Goal: Task Accomplishment & Management: Manage account settings

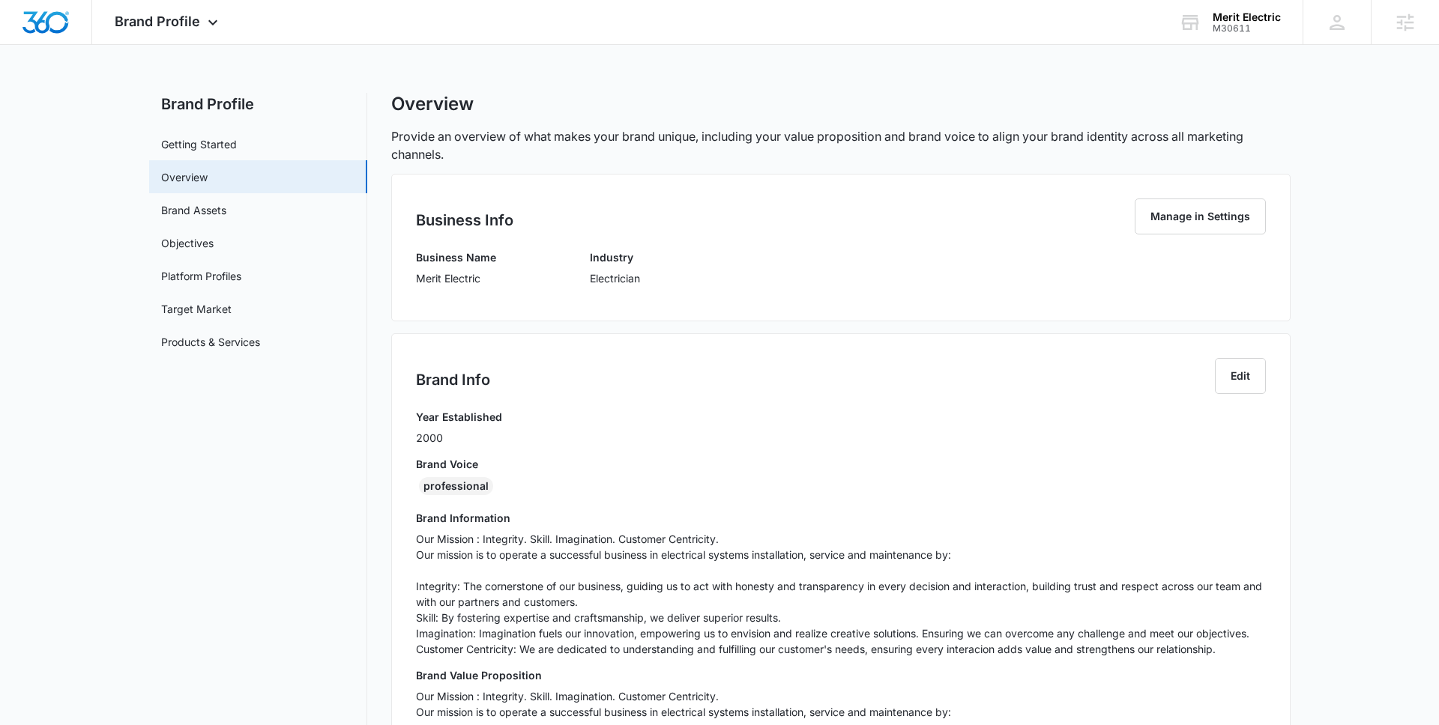
click at [594, 345] on div "Brand Info Edit Year Established 2000 Brand Voice professional Brand Informatio…" at bounding box center [840, 614] width 899 height 563
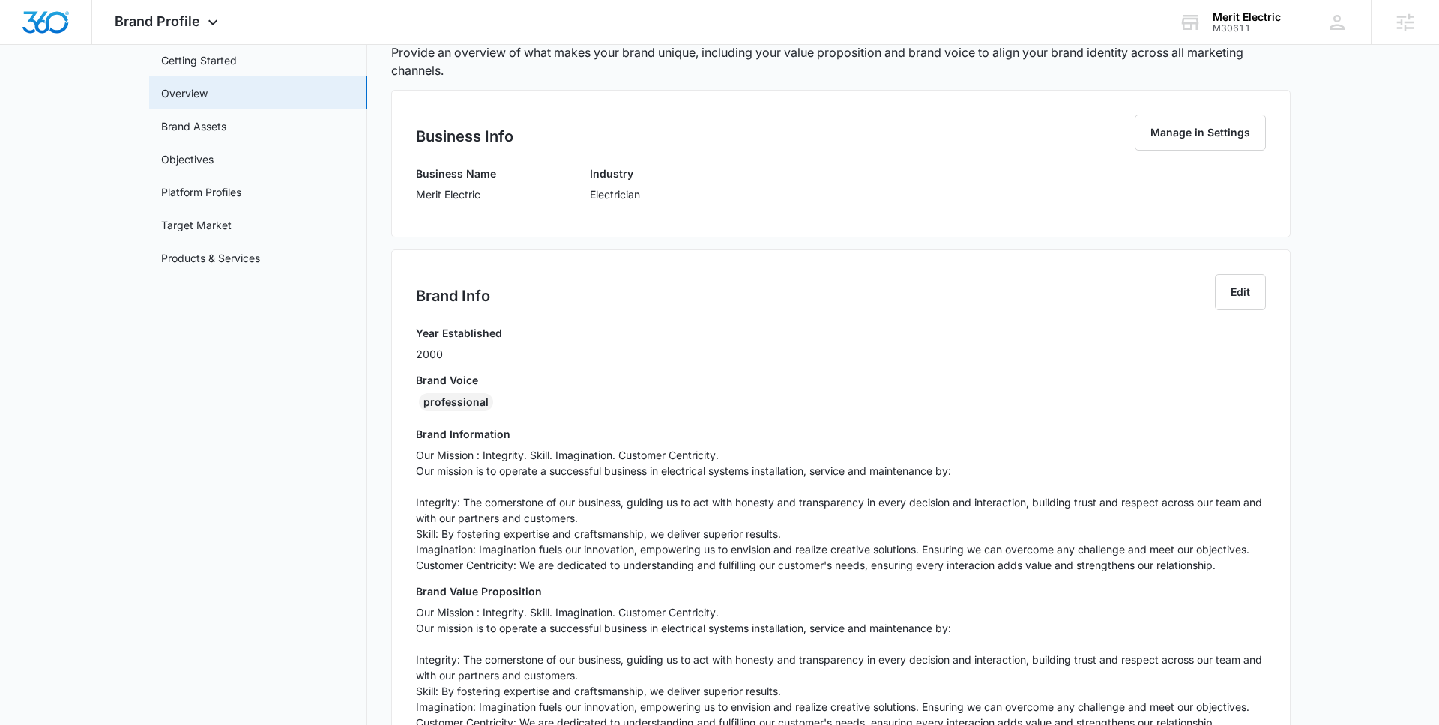
scroll to position [70, 0]
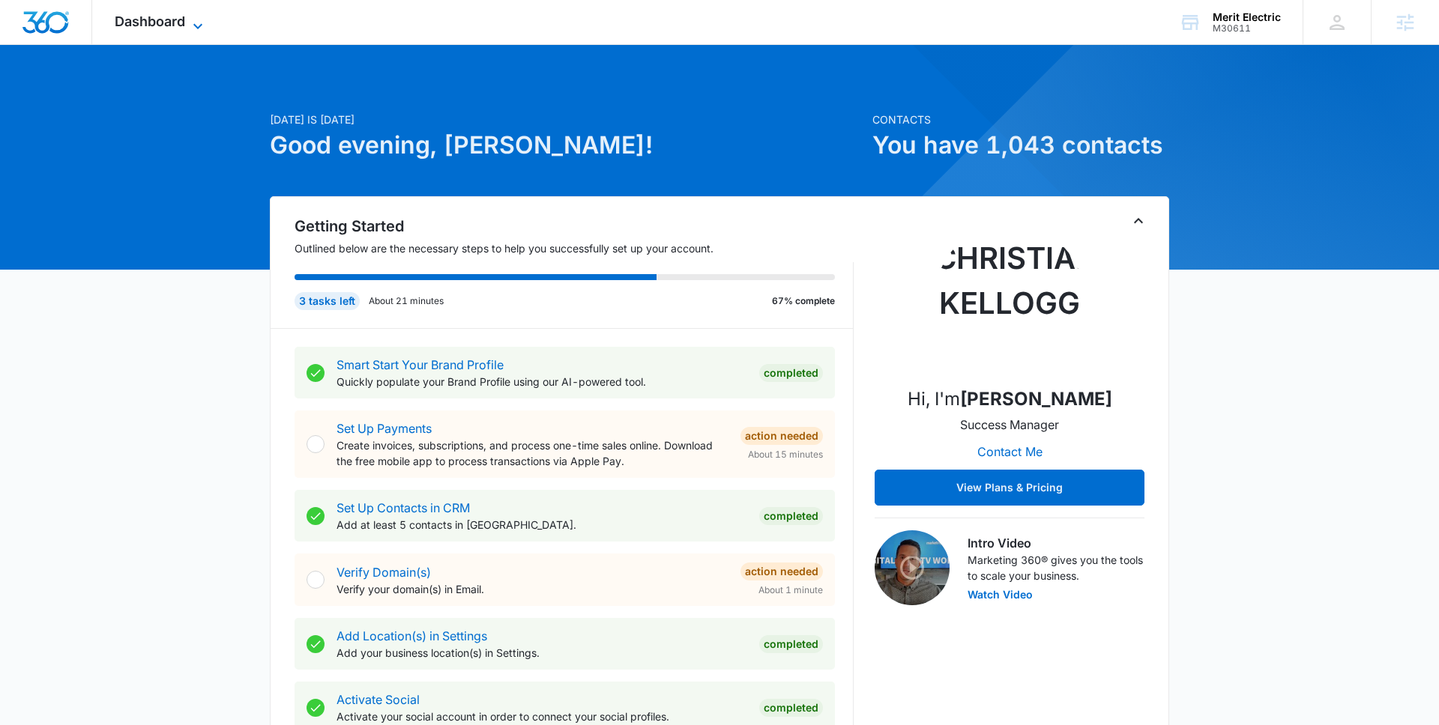
click at [169, 13] on span "Dashboard" at bounding box center [150, 21] width 70 height 16
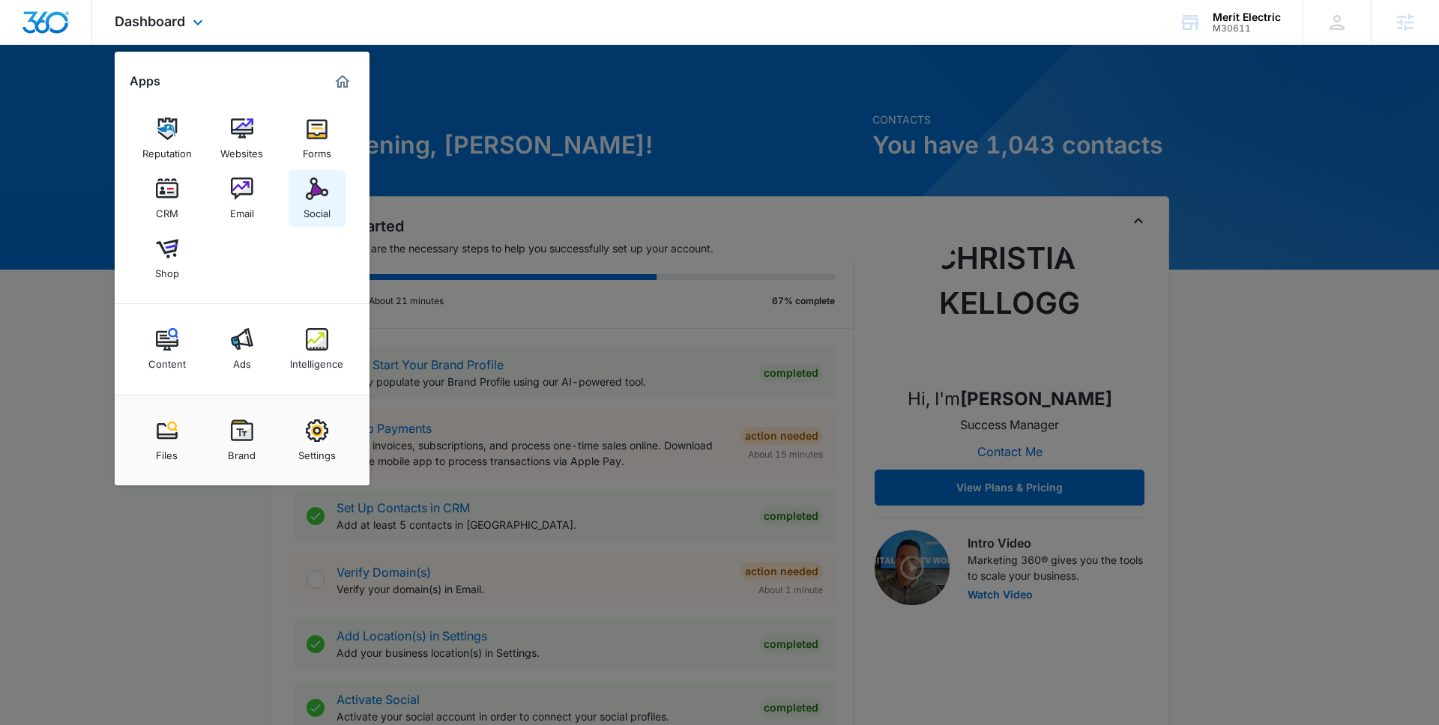
click at [330, 192] on link "Social" at bounding box center [316, 198] width 57 height 57
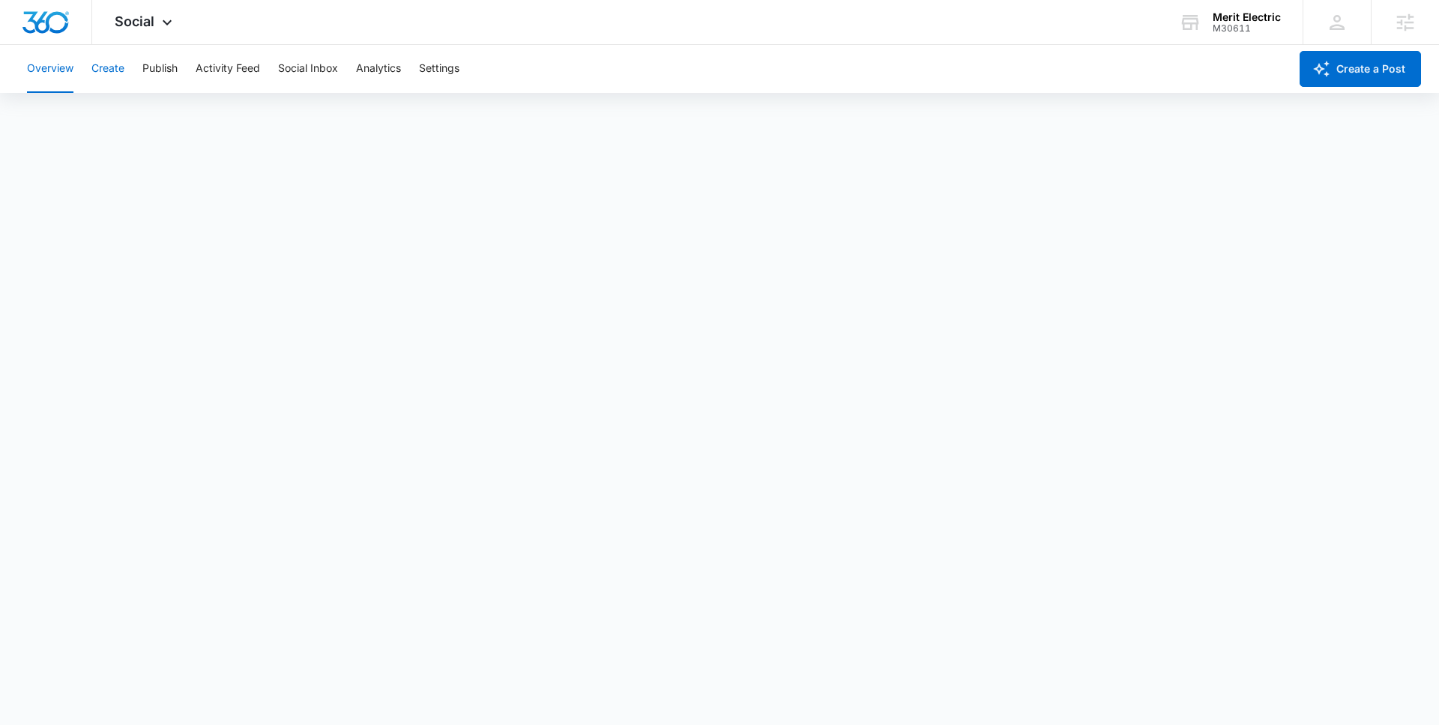
click at [103, 56] on button "Create" at bounding box center [107, 69] width 33 height 48
click at [156, 117] on button "Approvals" at bounding box center [146, 115] width 50 height 42
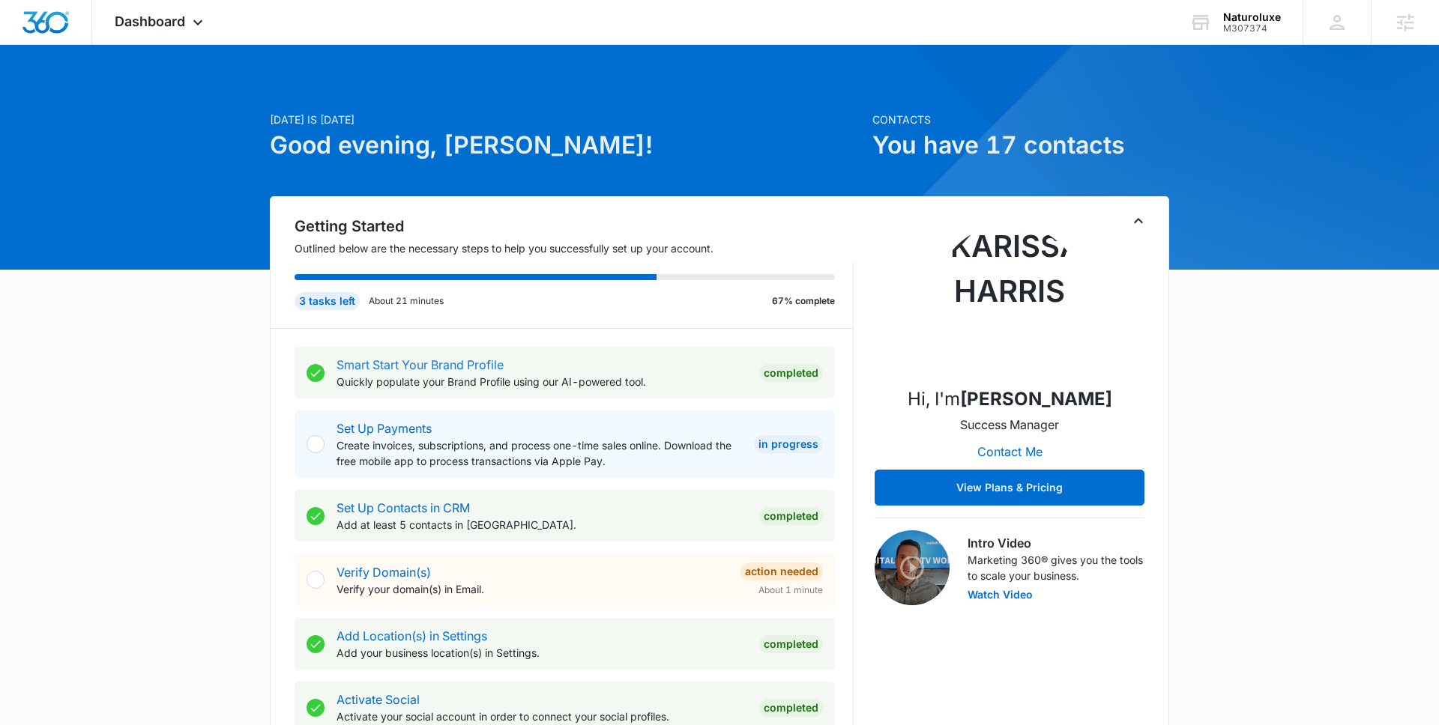
click at [462, 372] on div "Smart Start Your Brand Profile Quickly populate your Brand Profile using our AI…" at bounding box center [541, 373] width 411 height 34
click at [461, 370] on link "Smart Start Your Brand Profile" at bounding box center [419, 364] width 167 height 15
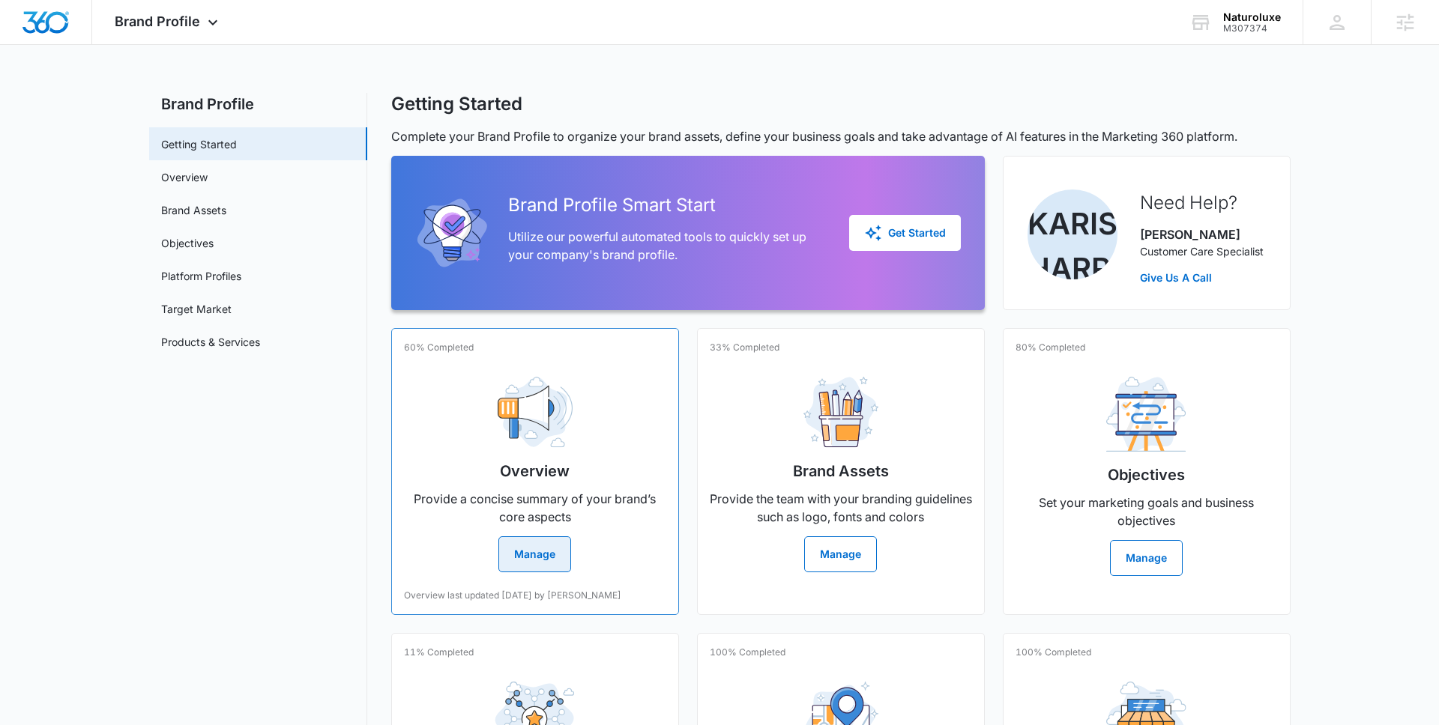
click at [467, 375] on div "Overview Provide a concise summary of your brand’s core aspects Manage" at bounding box center [535, 469] width 262 height 208
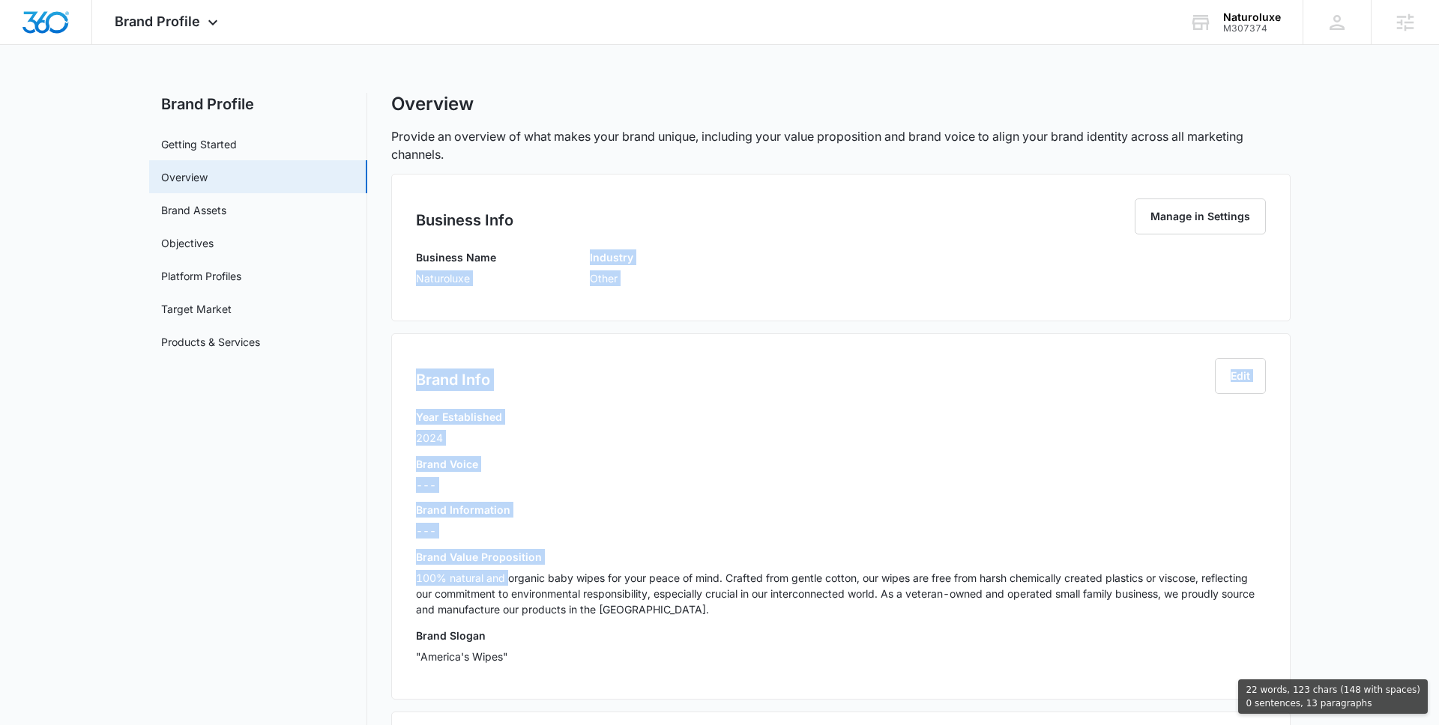
drag, startPoint x: 414, startPoint y: 276, endPoint x: 508, endPoint y: 585, distance: 323.5
click at [508, 585] on div "Business Info Manage in Settings Business Name Naturoluxe Industry Other Brand …" at bounding box center [840, 597] width 899 height 847
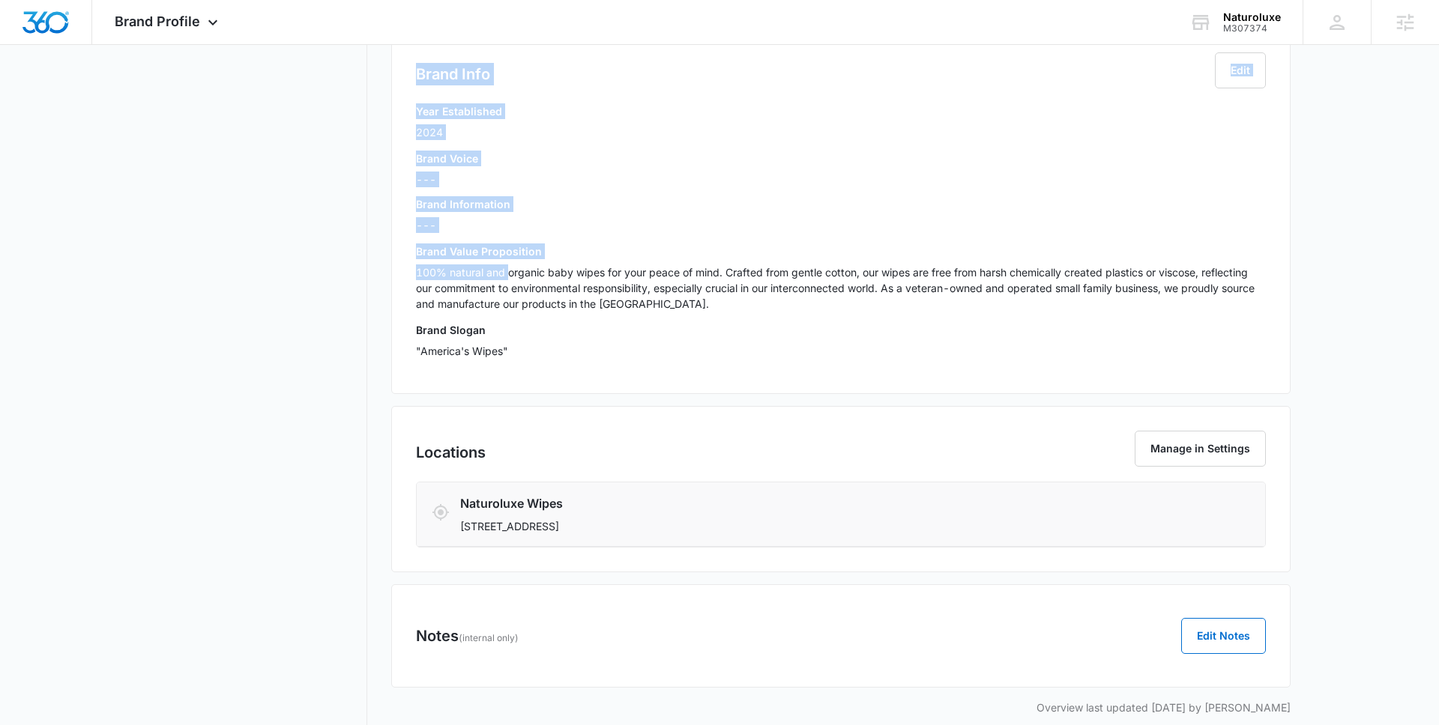
scroll to position [324, 0]
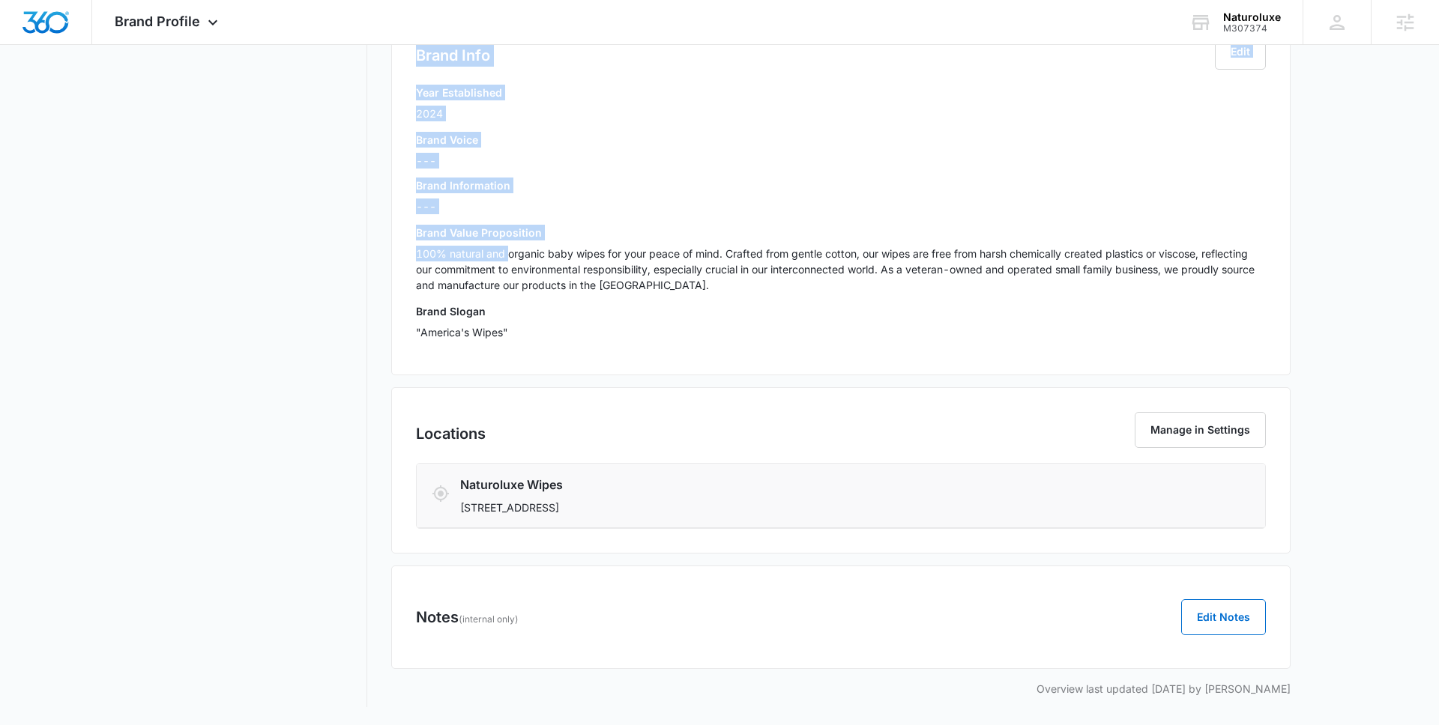
click at [704, 505] on p "2503 N Knights Lane, Layton, UT 84041" at bounding box center [770, 508] width 621 height 16
copy div "Naturoluxe Industry Other Brand Info Edit Year Established 2024 Brand Voice ---…"
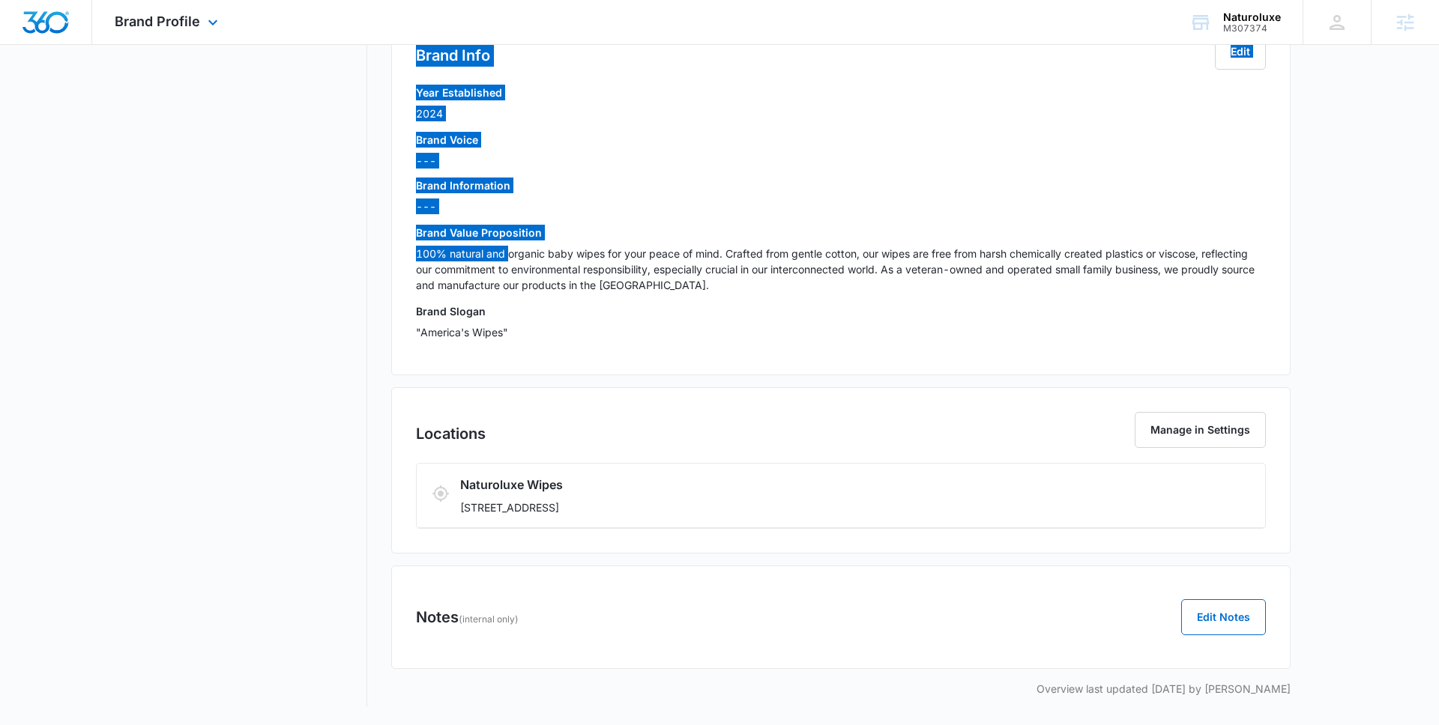
scroll to position [0, 0]
